Goal: Transaction & Acquisition: Obtain resource

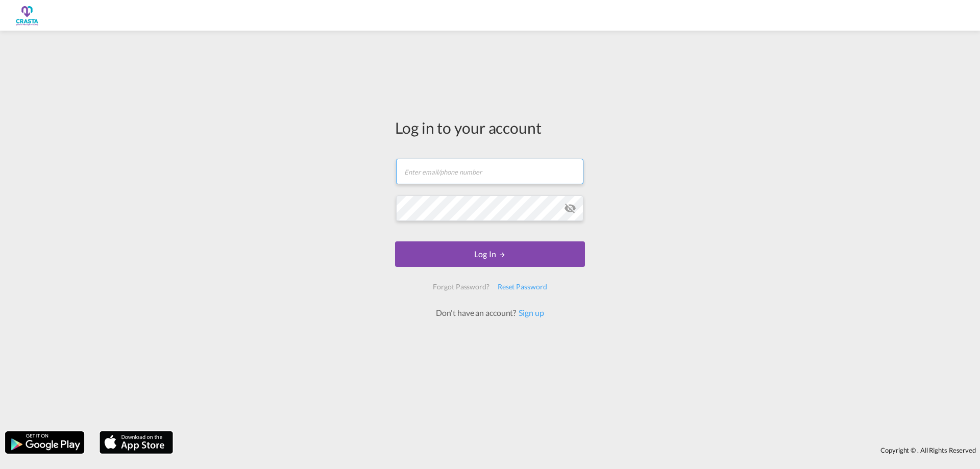
click at [432, 175] on input "text" at bounding box center [489, 172] width 187 height 26
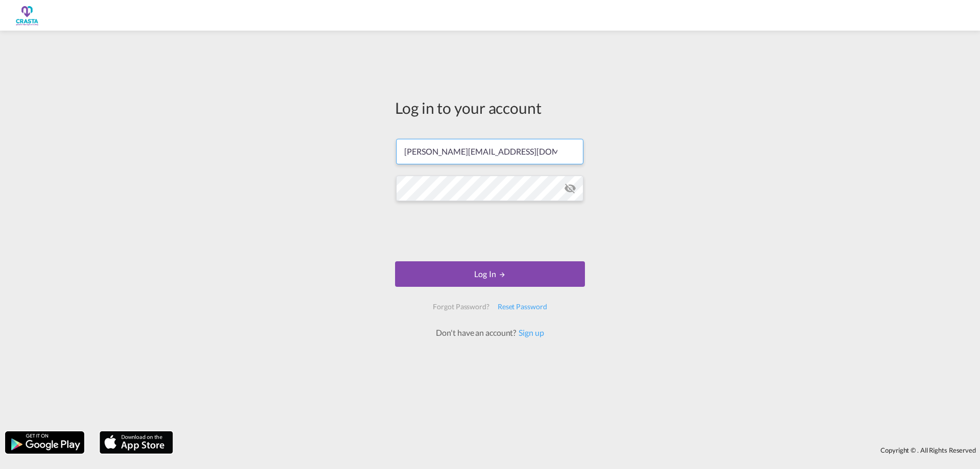
type input "[PERSON_NAME][EMAIL_ADDRESS][DOMAIN_NAME]"
click at [473, 269] on button "Log In" at bounding box center [490, 274] width 190 height 26
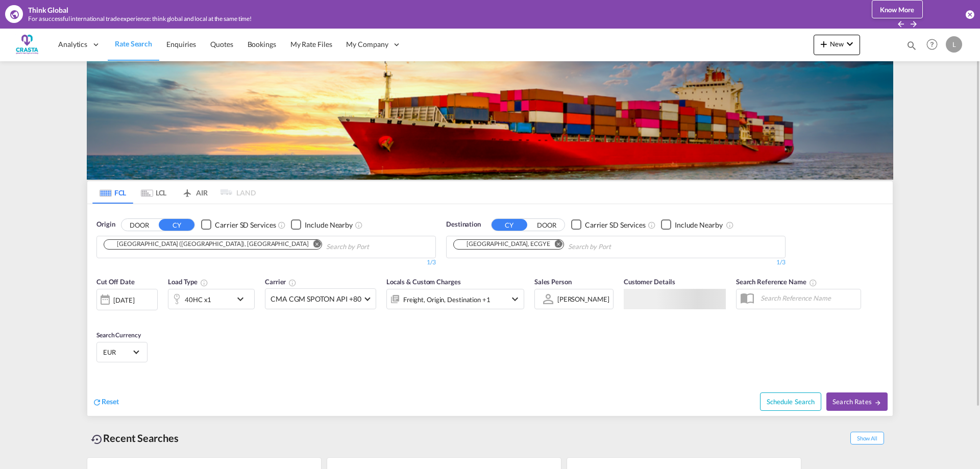
click at [306, 250] on button "Remove" at bounding box center [313, 245] width 15 height 10
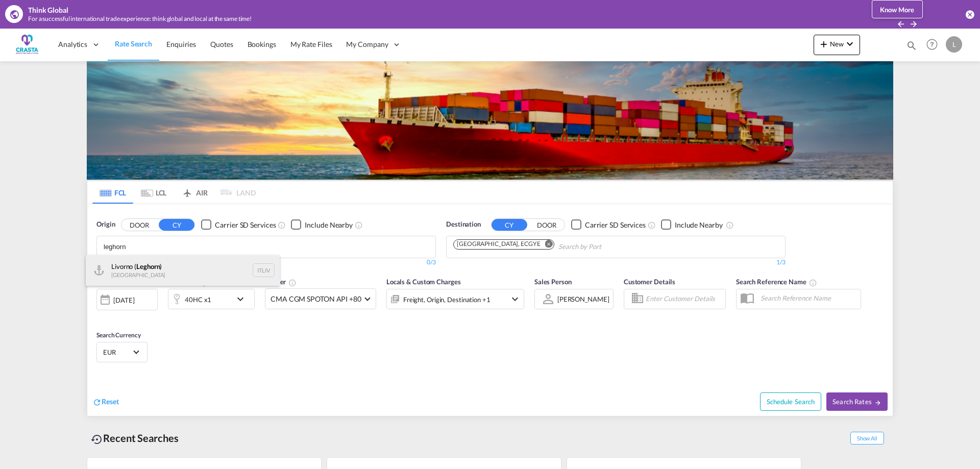
type input "leghorn"
click at [143, 268] on div "[GEOGRAPHIC_DATA] ( [GEOGRAPHIC_DATA] ) [GEOGRAPHIC_DATA] ITLIV" at bounding box center [183, 270] width 194 height 31
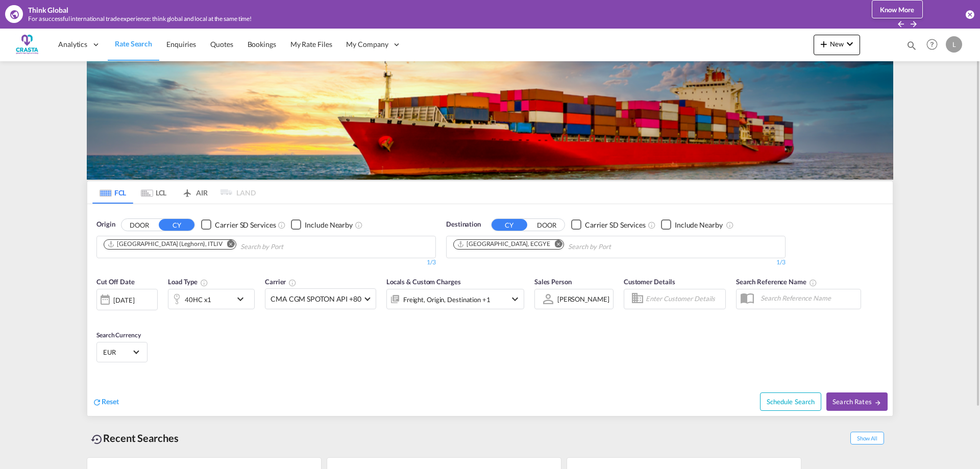
click at [555, 246] on md-icon "Remove" at bounding box center [559, 244] width 8 height 8
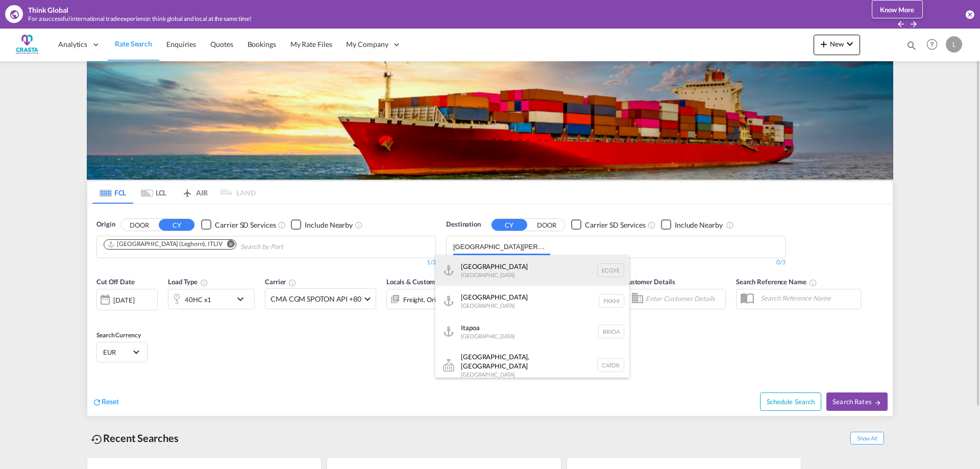
type input "[GEOGRAPHIC_DATA][PERSON_NAME]"
click at [497, 263] on div "Guayaquil [GEOGRAPHIC_DATA] [GEOGRAPHIC_DATA]" at bounding box center [533, 270] width 194 height 31
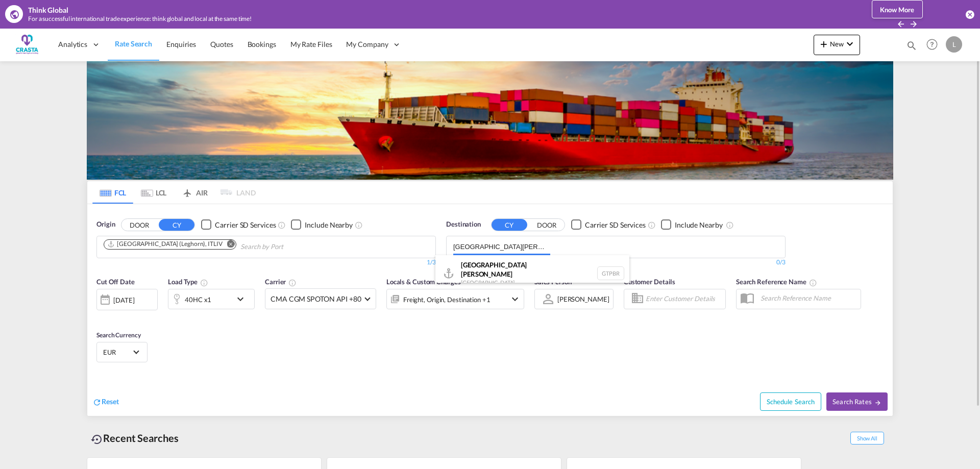
click at [492, 271] on div "Destination CY DOOR Carrier SD Services Include Nearby [GEOGRAPHIC_DATA][PERSON…" at bounding box center [616, 243] width 350 height 58
click at [239, 302] on md-icon "icon-chevron-down" at bounding box center [242, 299] width 17 height 12
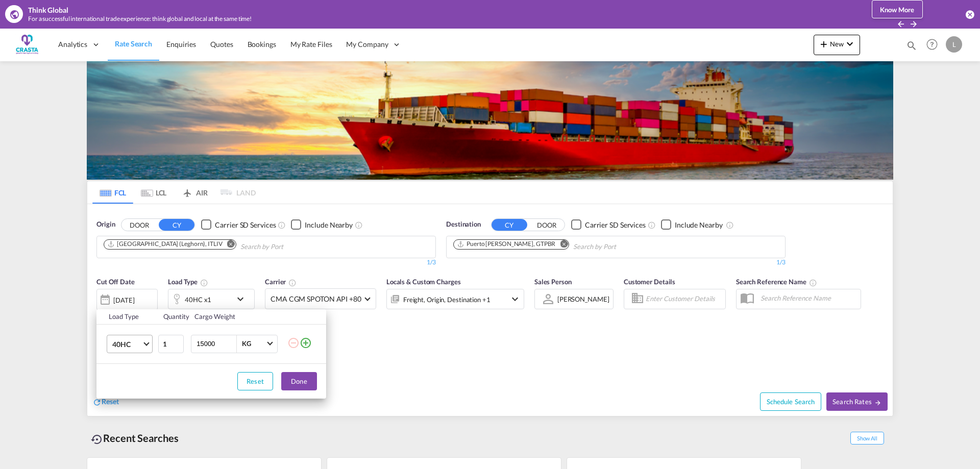
click at [145, 345] on md-select-value "40HC" at bounding box center [131, 344] width 41 height 17
click at [134, 297] on md-option "20GP" at bounding box center [138, 295] width 69 height 25
click at [292, 381] on button "Done" at bounding box center [299, 381] width 36 height 18
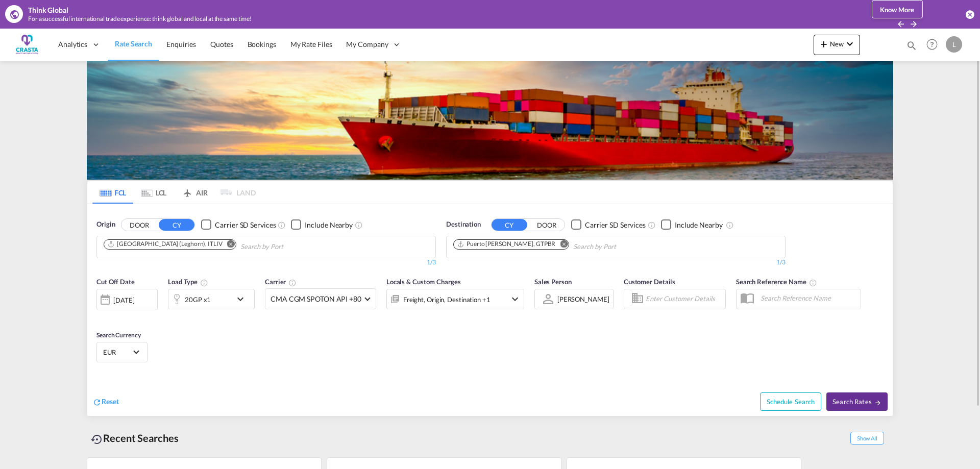
click at [875, 407] on button "Search Rates" at bounding box center [857, 402] width 61 height 18
type input "ITLIV to GTPBR / [DATE]"
